Goal: Task Accomplishment & Management: Use online tool/utility

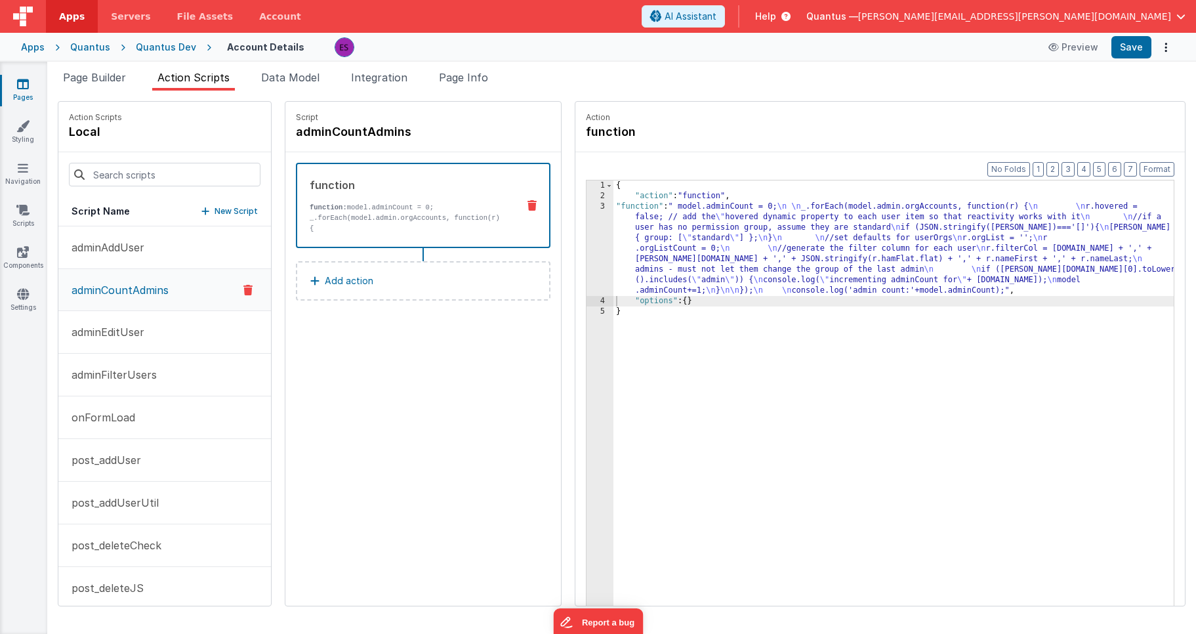
click at [215, 206] on p "New Script" at bounding box center [236, 211] width 43 height 13
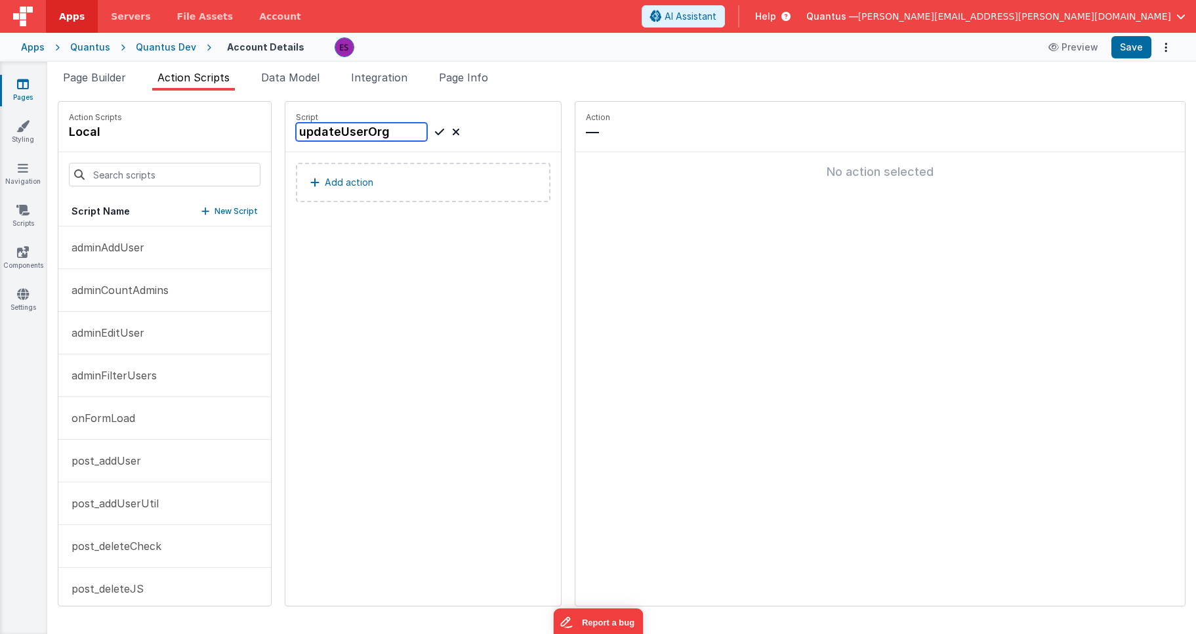
type input "updateUserOrg"
click at [394, 249] on div "Script updateUserOrg Add action" at bounding box center [423, 354] width 276 height 504
click at [370, 190] on button "Add action" at bounding box center [423, 182] width 255 height 39
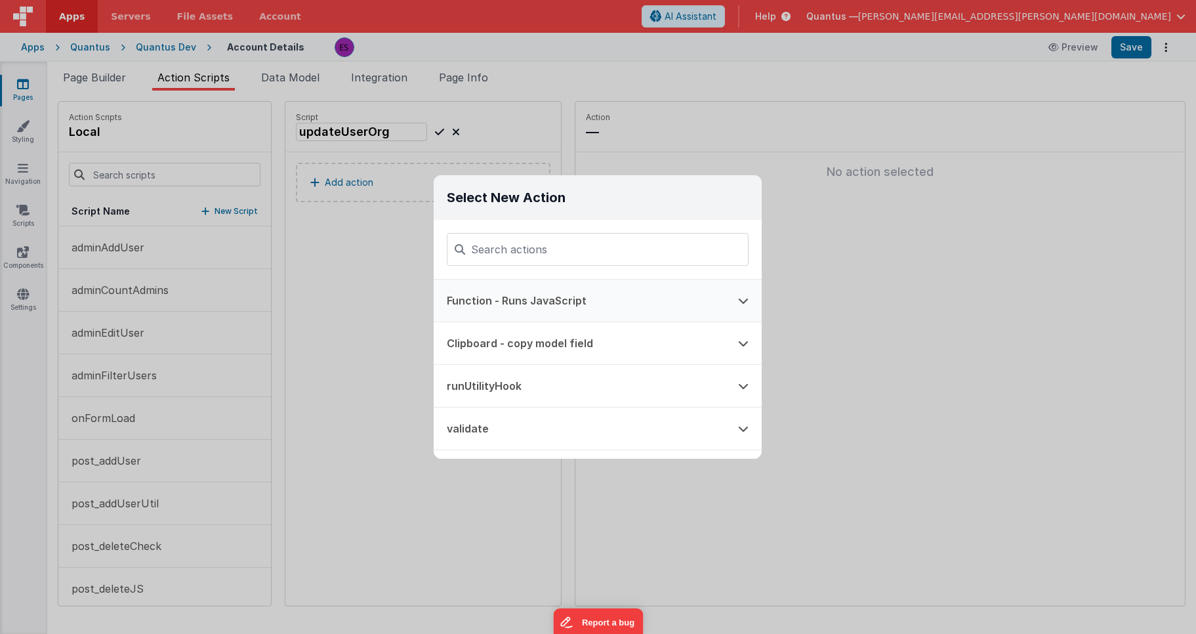
click at [497, 297] on button "Function - Runs JavaScript" at bounding box center [579, 300] width 291 height 42
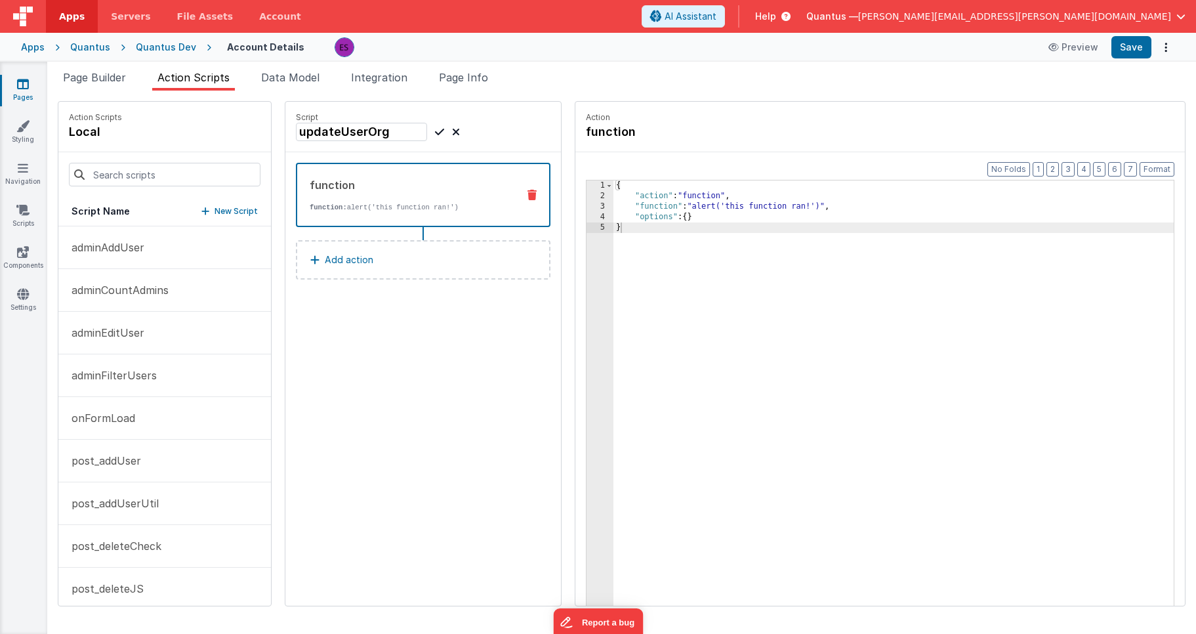
click at [628, 208] on div "{ "action" : "function" , "function" : "alert('this function ran!')" , "options…" at bounding box center [910, 423] width 594 height 487
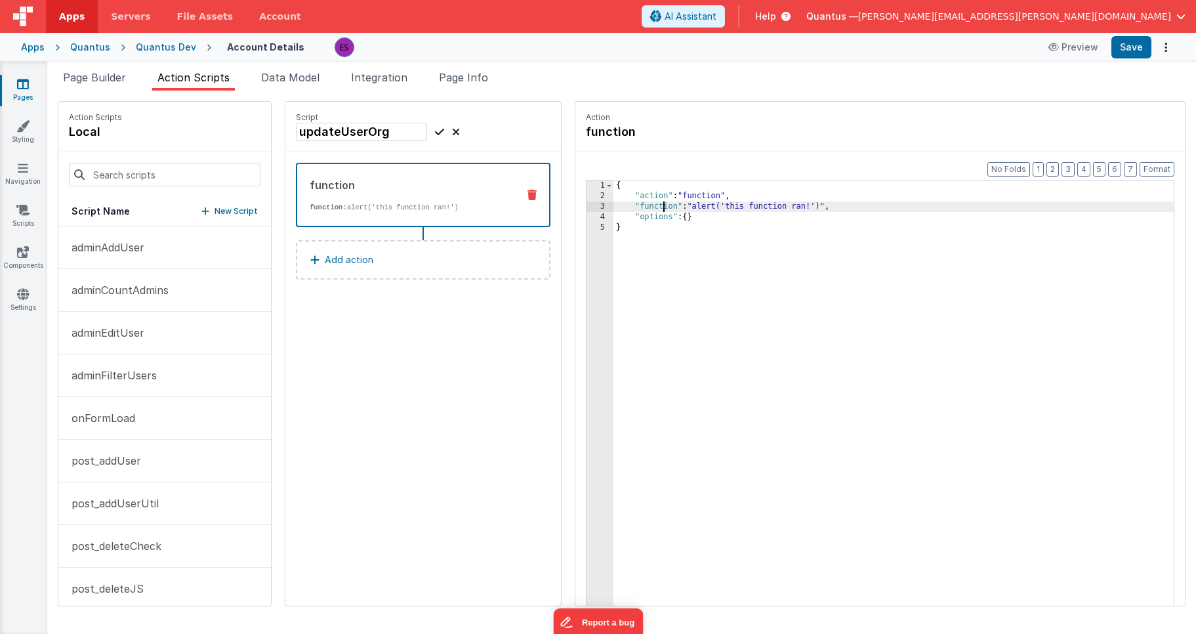
click at [587, 203] on div "3" at bounding box center [600, 206] width 27 height 10
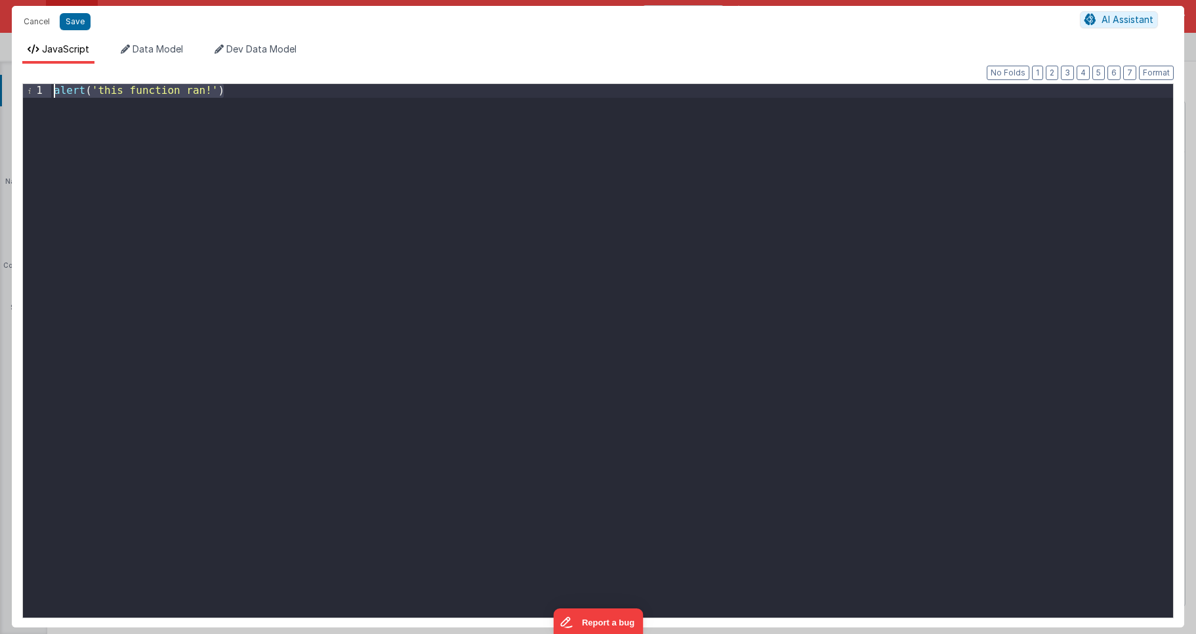
drag, startPoint x: 731, startPoint y: 217, endPoint x: 168, endPoint y: 67, distance: 582.6
click at [168, 67] on div "Format 7 6 5 4 3 2 1 No Folds 1 alert ( 'this function ran!' ) XXXXXXXXXXXXXXXX…" at bounding box center [598, 346] width 1172 height 564
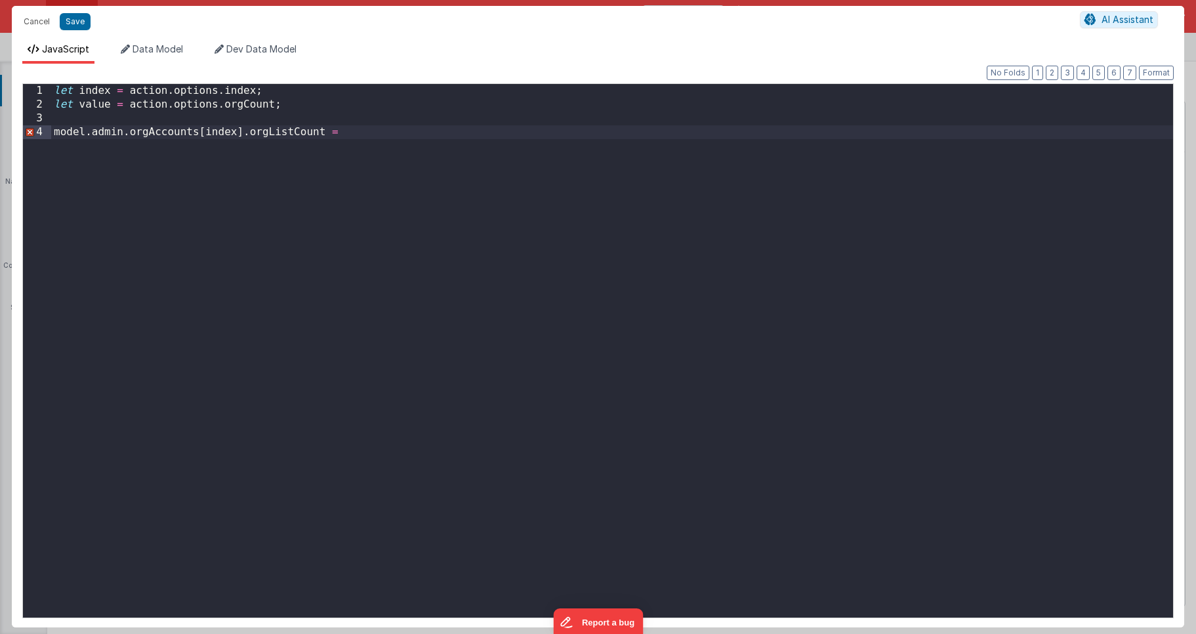
click at [102, 105] on div "let index = action . options . index ; let value = action . options . orgCount …" at bounding box center [612, 364] width 1122 height 561
click at [391, 138] on div "let index = action . options . index ; let orgCount = action . options . orgCou…" at bounding box center [612, 364] width 1122 height 561
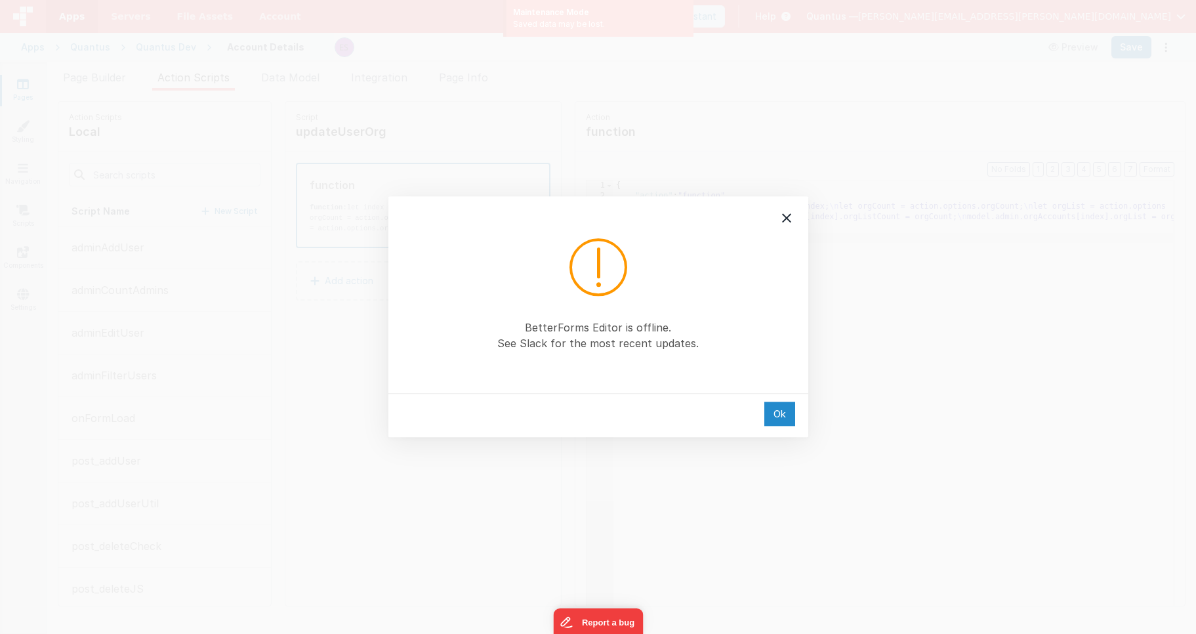
click at [775, 414] on div "Ok" at bounding box center [779, 414] width 31 height 24
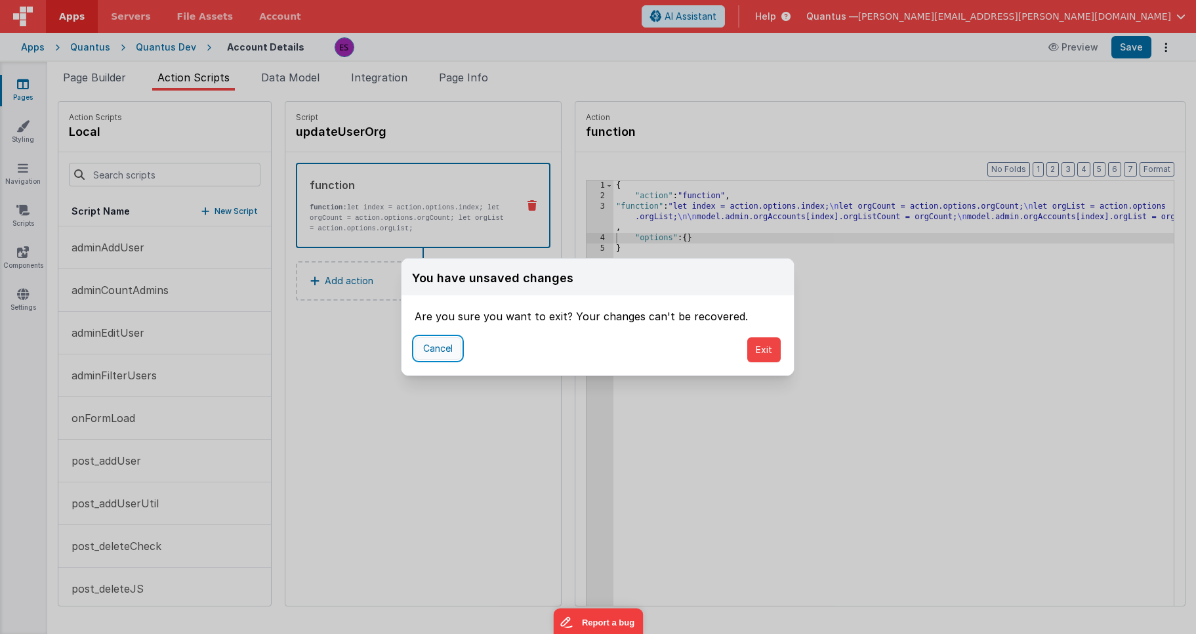
click at [428, 339] on button "Cancel" at bounding box center [438, 348] width 47 height 22
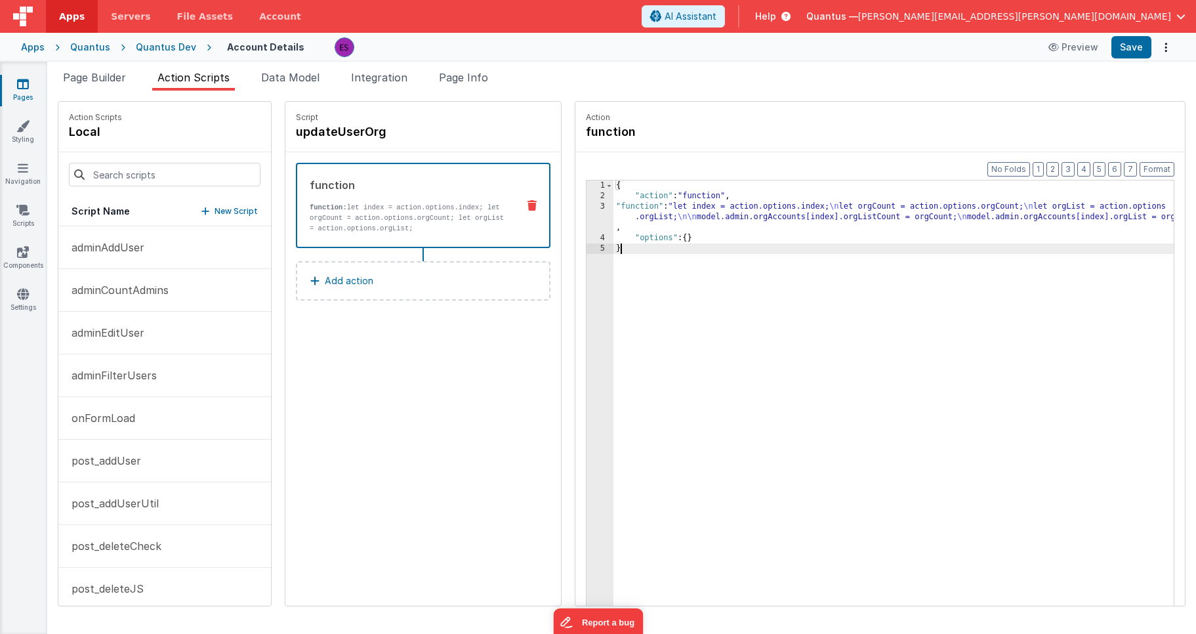
click at [735, 304] on div "{ "action" : "function" , "function" : "let index = action.options.index; \n le…" at bounding box center [910, 423] width 594 height 487
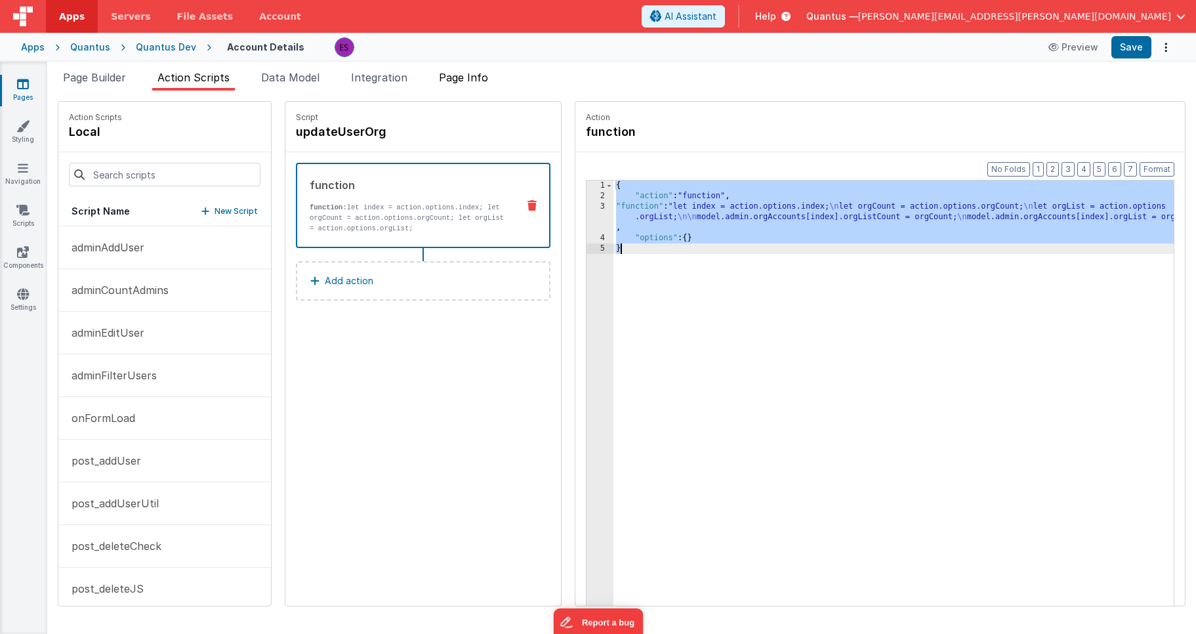
click at [493, 82] on li "Page Info" at bounding box center [464, 80] width 60 height 21
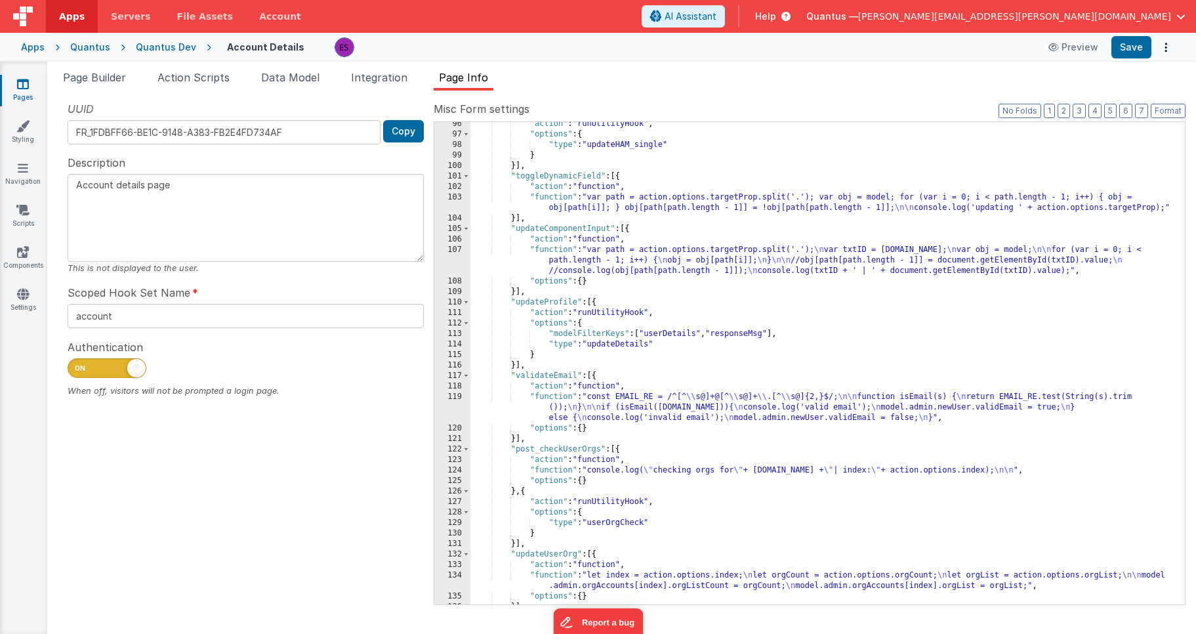
scroll to position [1796, 0]
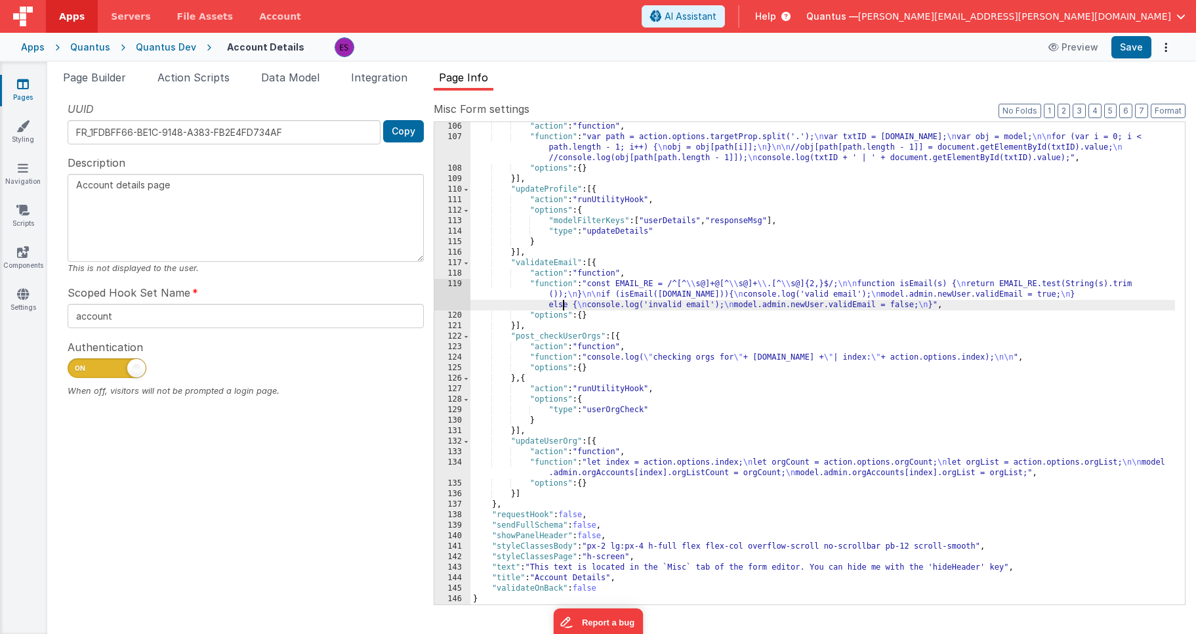
click at [562, 302] on div ""action" : "function" , "function" : "var path = action.options.targetProp.spli…" at bounding box center [822, 372] width 705 height 503
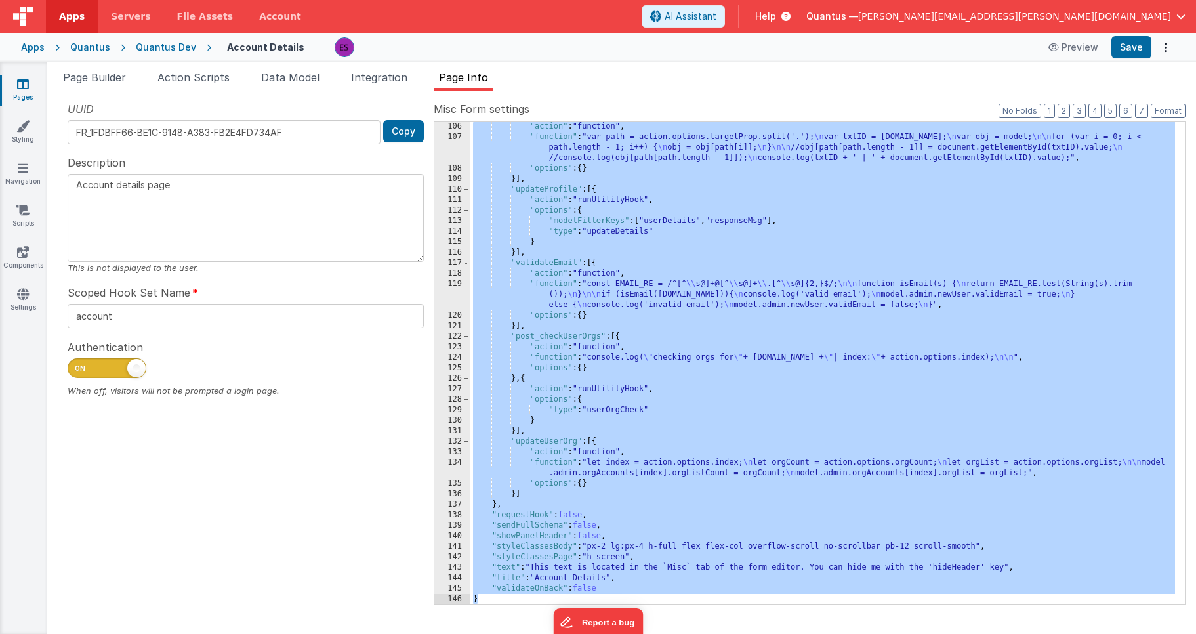
click at [669, 225] on div ""action" : "function" , "function" : "var path = action.options.targetProp.spli…" at bounding box center [822, 372] width 705 height 503
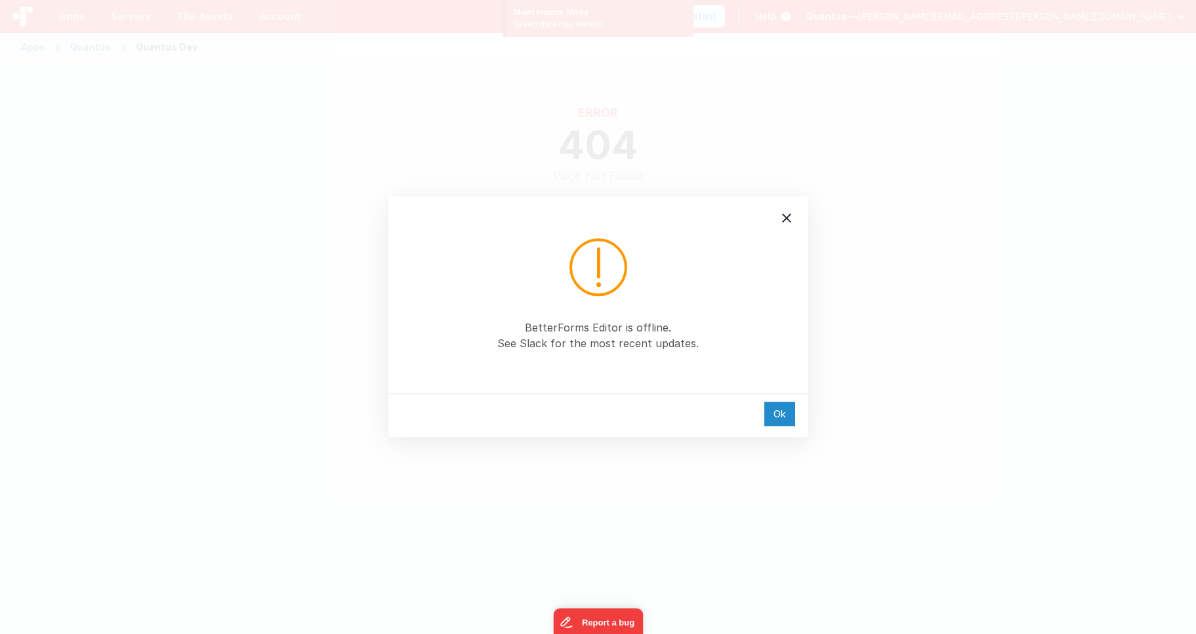
click at [777, 408] on div "Ok" at bounding box center [779, 414] width 31 height 24
